Goal: Ask a question

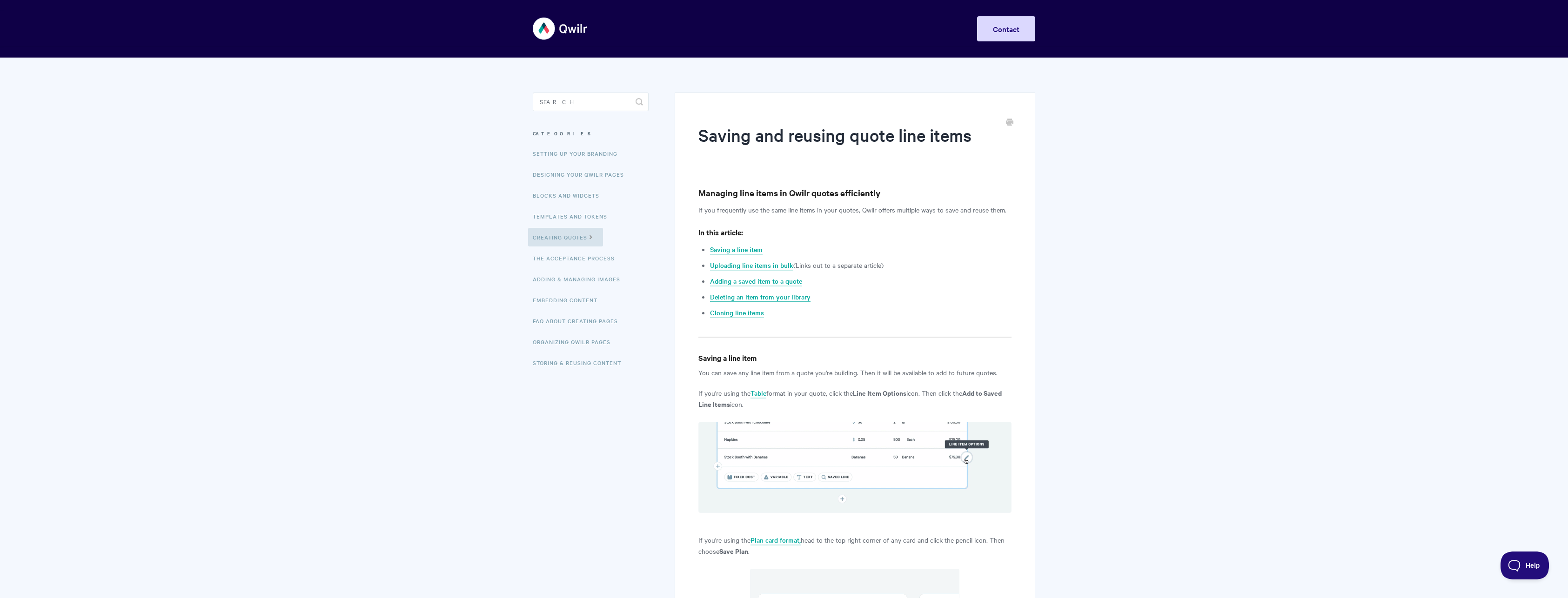
click at [763, 297] on link "Deleting an item from your library" at bounding box center [760, 297] width 101 height 10
click at [560, 106] on input "Search" at bounding box center [590, 102] width 116 height 19
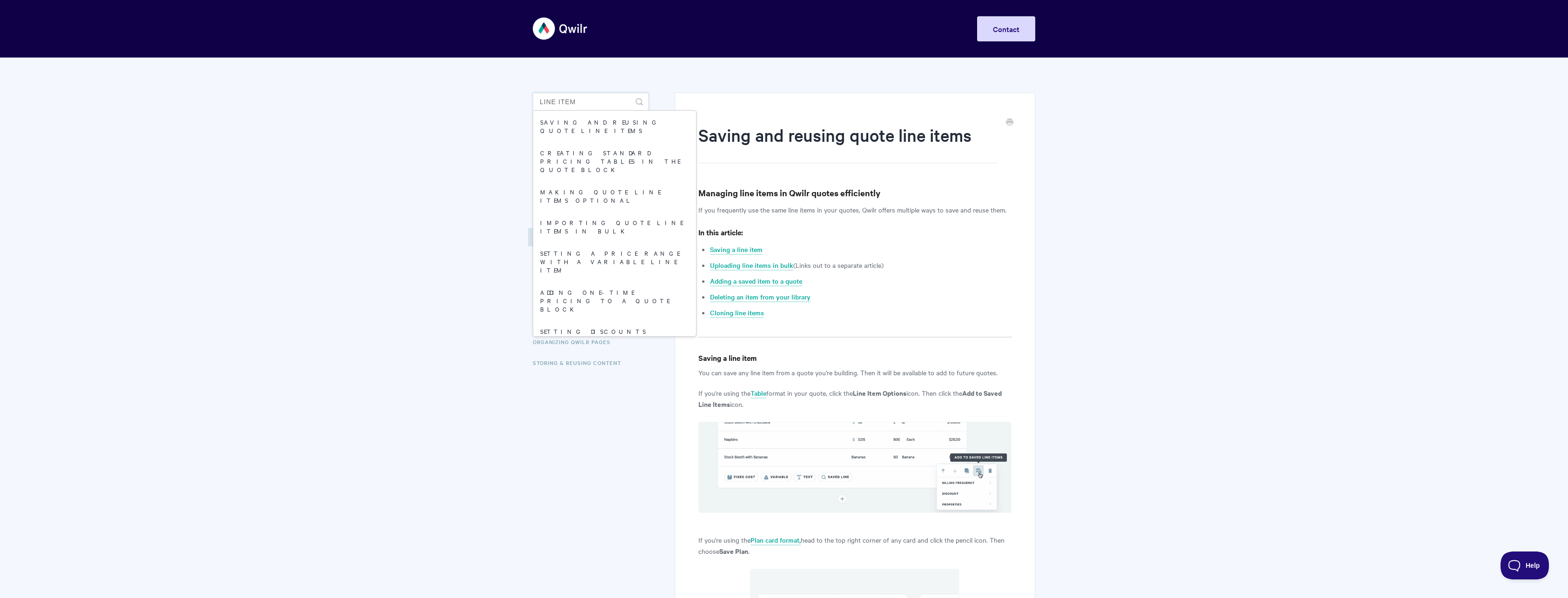
type input "line items"
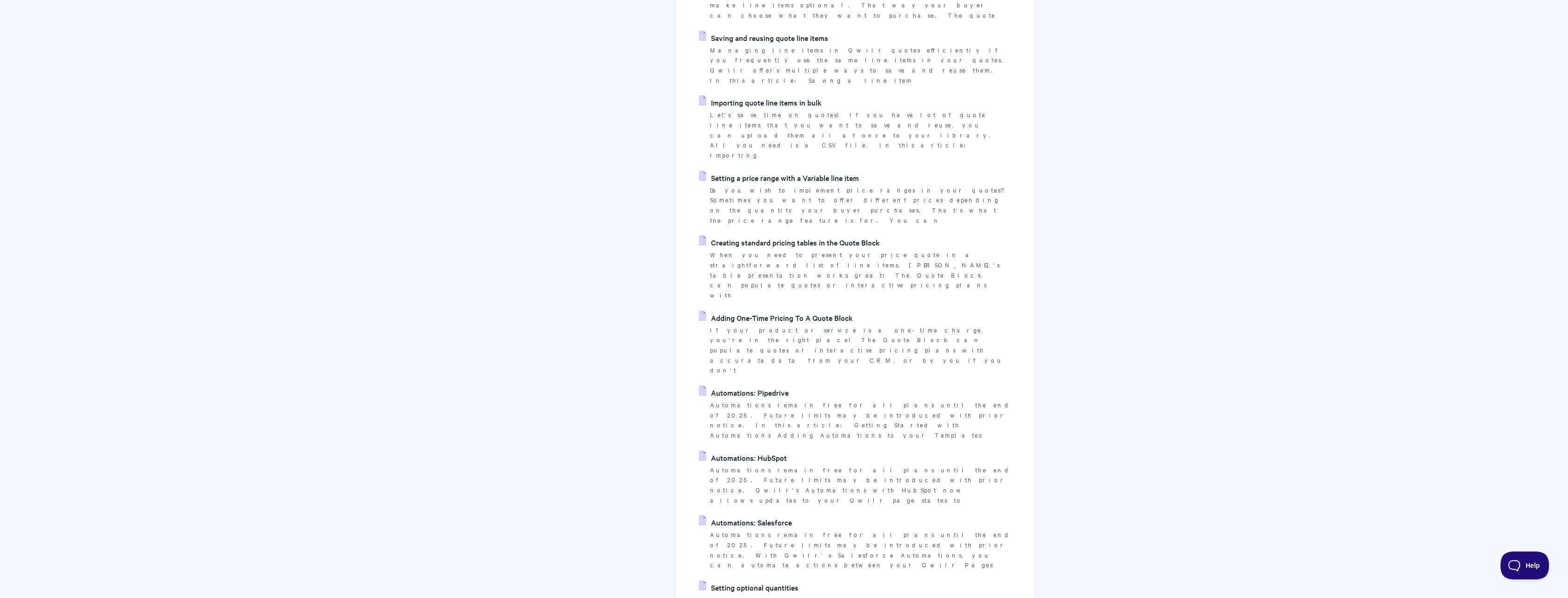
scroll to position [233, 0]
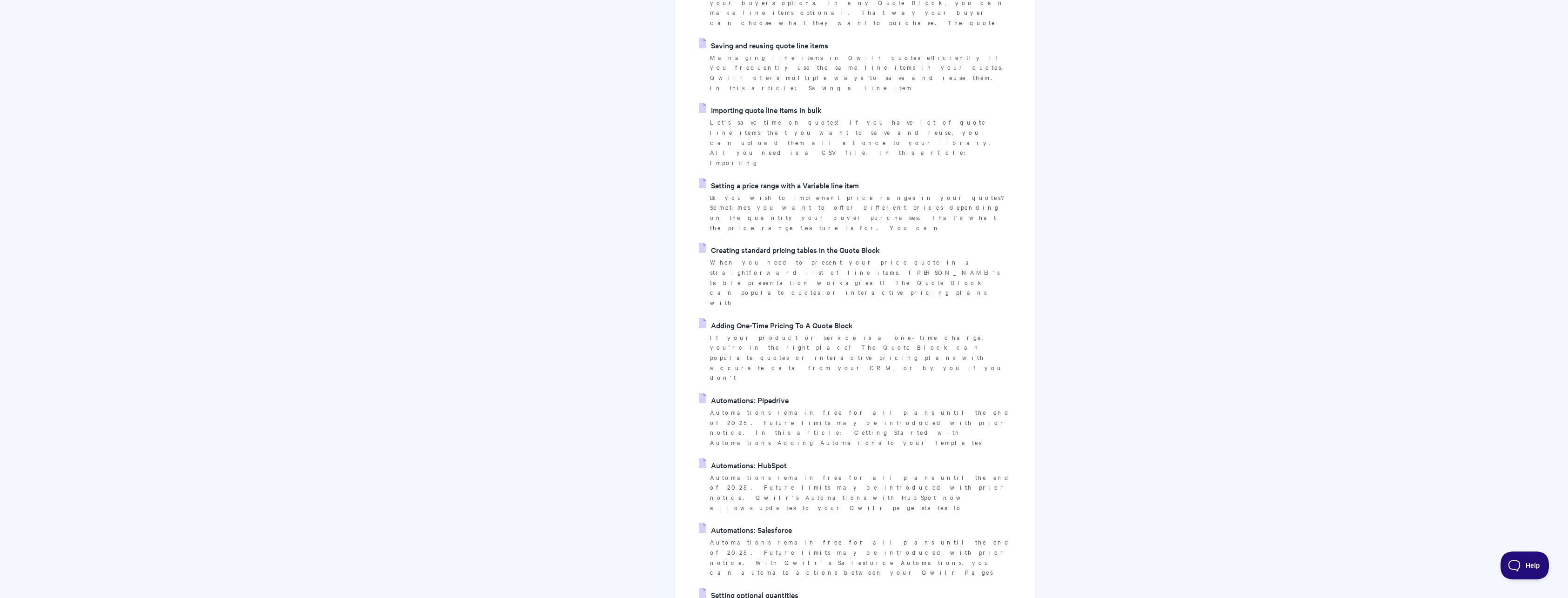
click at [1521, 562] on span "Help" at bounding box center [1525, 565] width 49 height 6
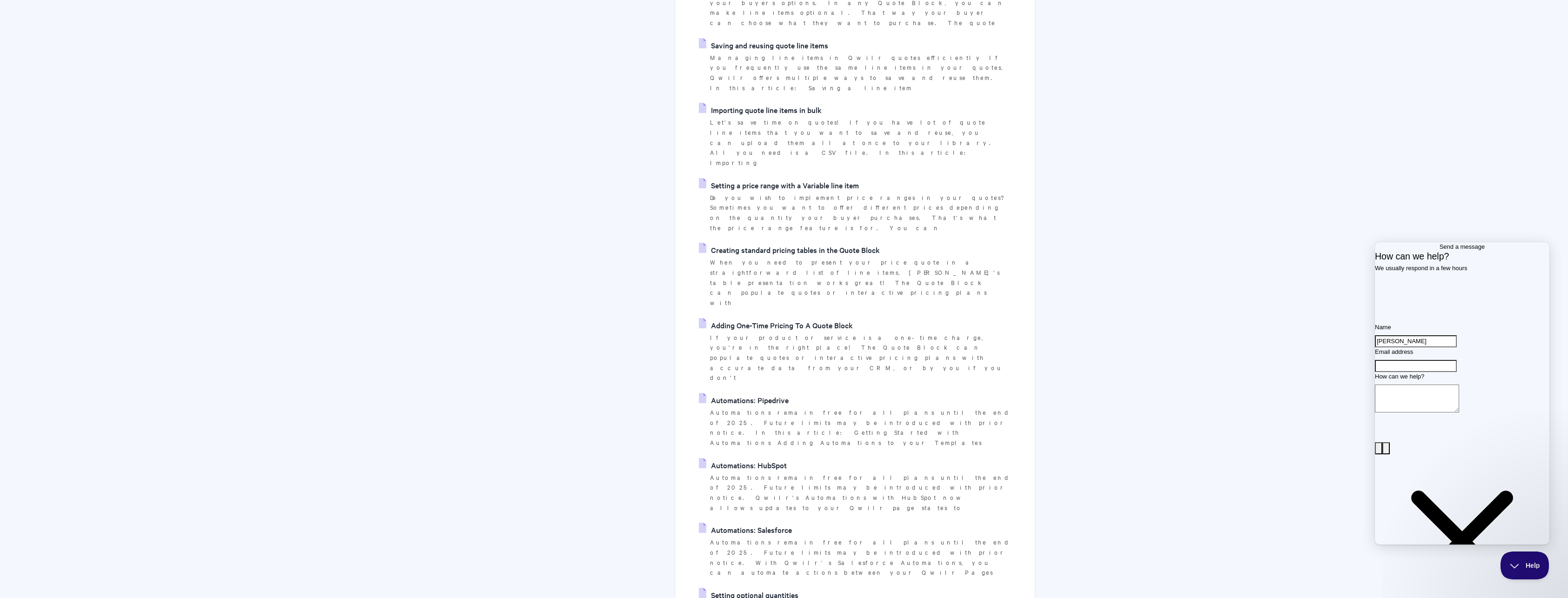
type input "[PERSON_NAME]"
type input "[PERSON_NAME][EMAIL_ADDRESS][DOMAIN_NAME]"
type textarea "Can I edit existing saved line items?"
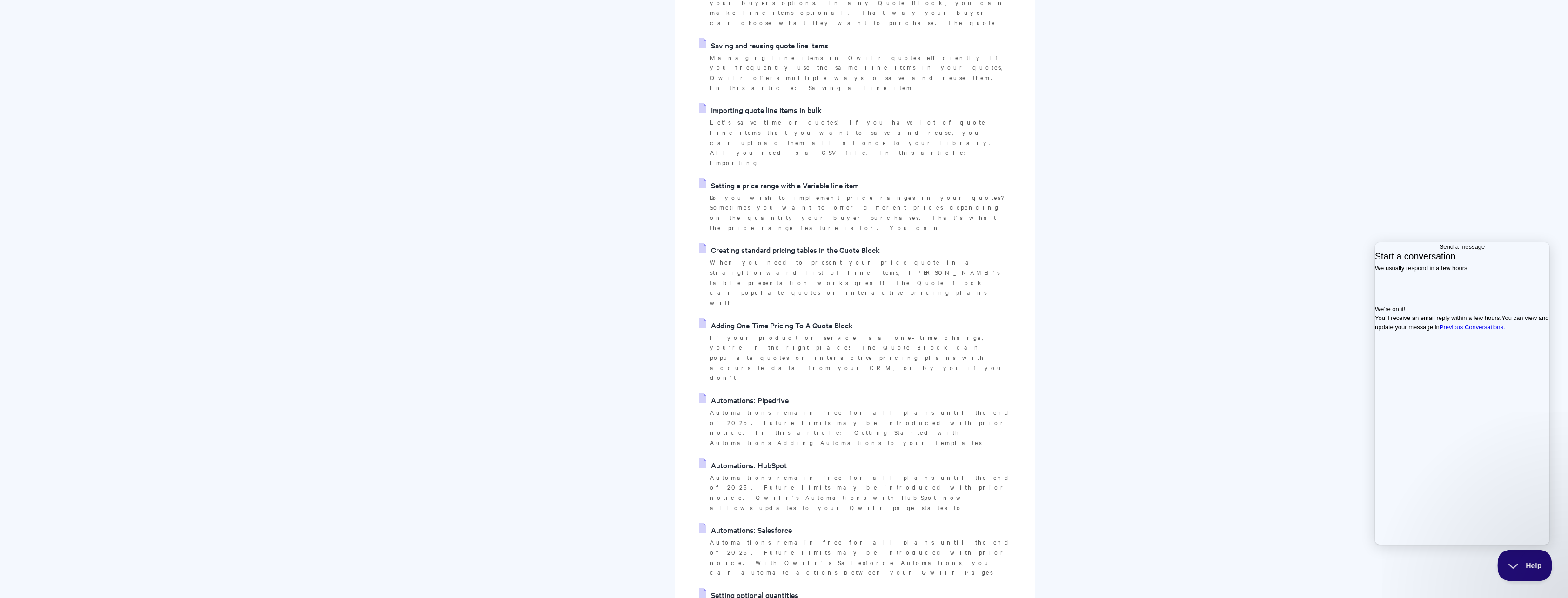
click at [1518, 560] on button "Help" at bounding box center [1522, 563] width 49 height 28
